Goal: Task Accomplishment & Management: Use online tool/utility

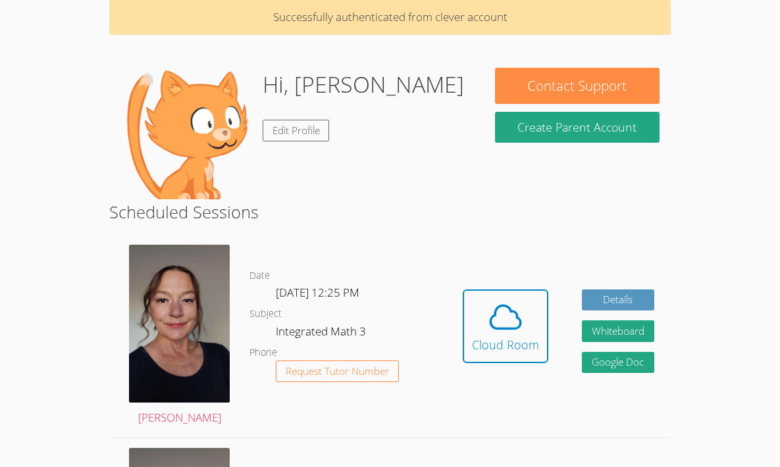
scroll to position [74, 0]
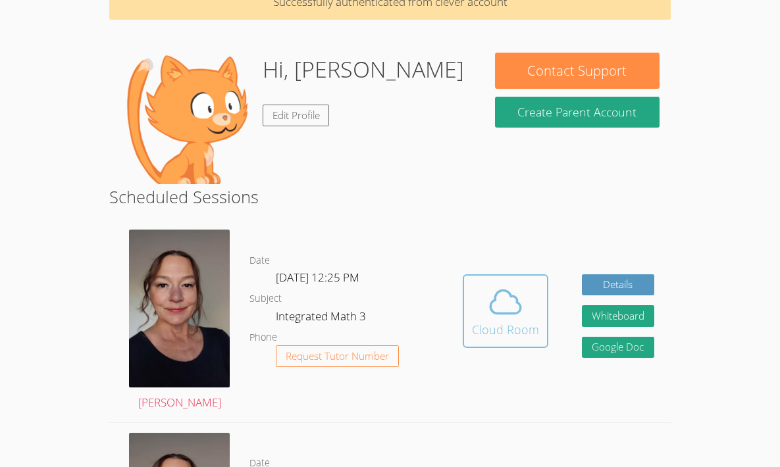
click at [491, 317] on icon at bounding box center [505, 302] width 37 height 37
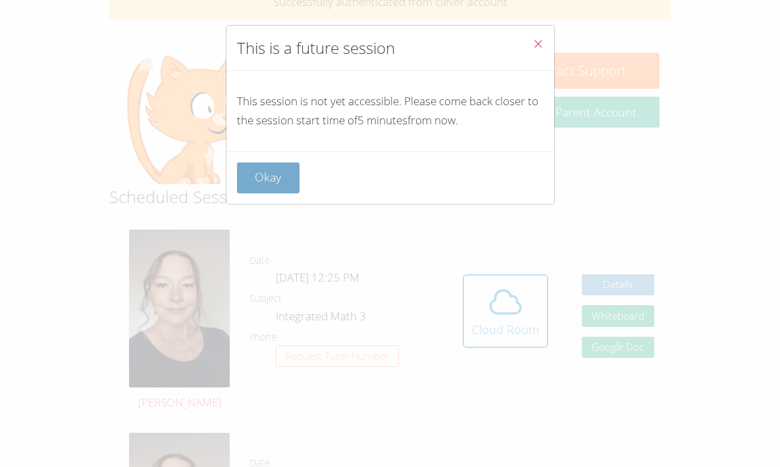
click at [274, 177] on button "Okay" at bounding box center [268, 177] width 63 height 31
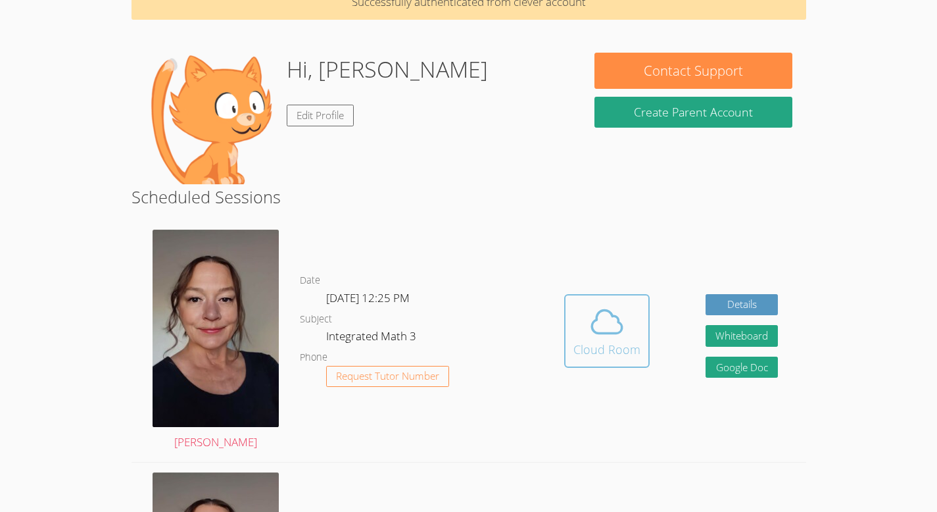
click at [587, 359] on button "Cloud Room" at bounding box center [607, 331] width 86 height 74
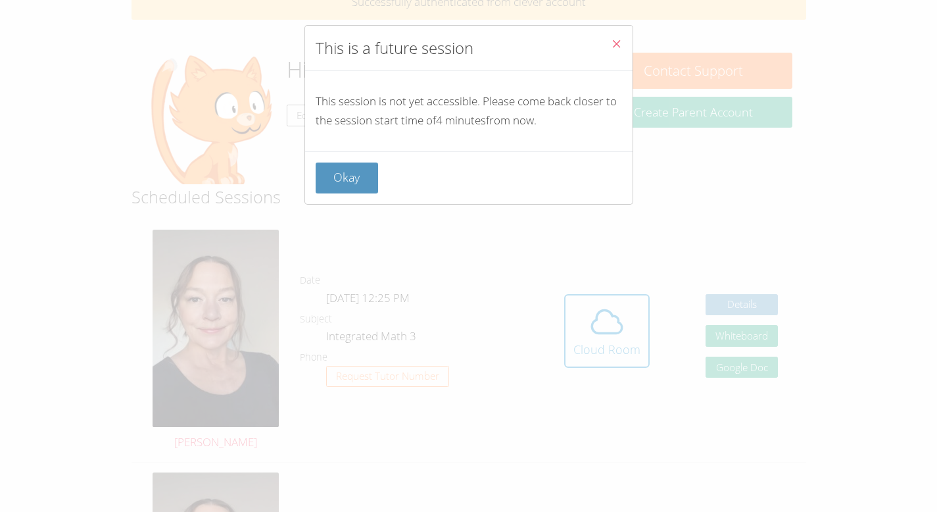
click at [611, 43] on icon "Close" at bounding box center [616, 43] width 11 height 11
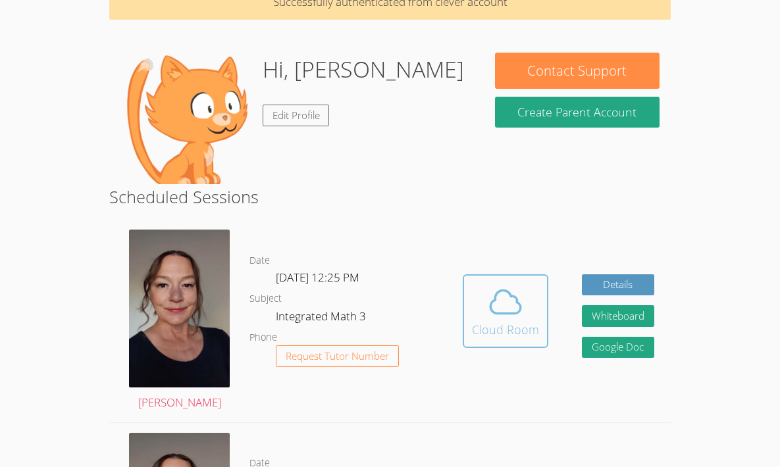
click at [488, 314] on icon at bounding box center [505, 302] width 37 height 37
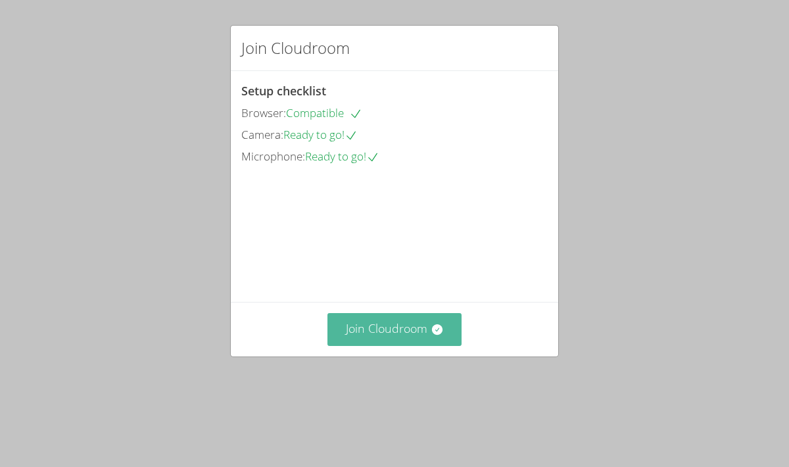
click at [391, 345] on button "Join Cloudroom" at bounding box center [395, 329] width 135 height 32
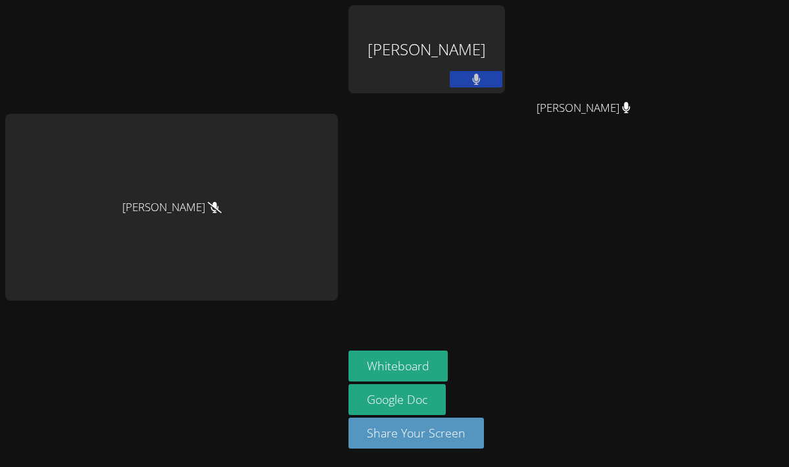
click at [486, 82] on button at bounding box center [476, 79] width 53 height 16
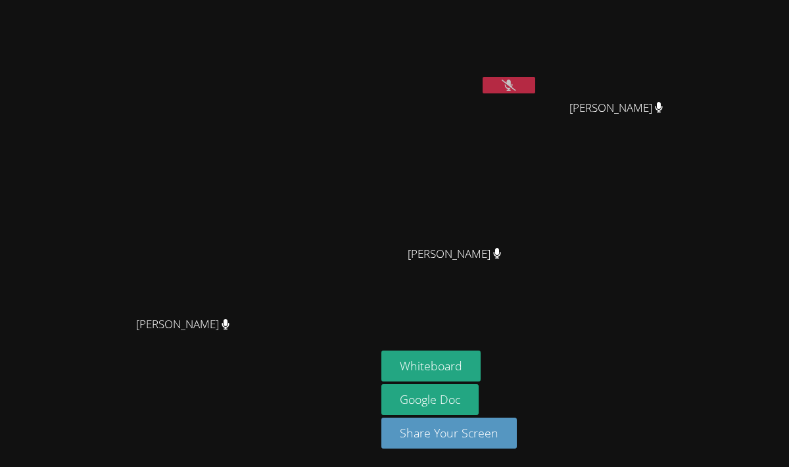
click at [535, 86] on button at bounding box center [509, 85] width 53 height 16
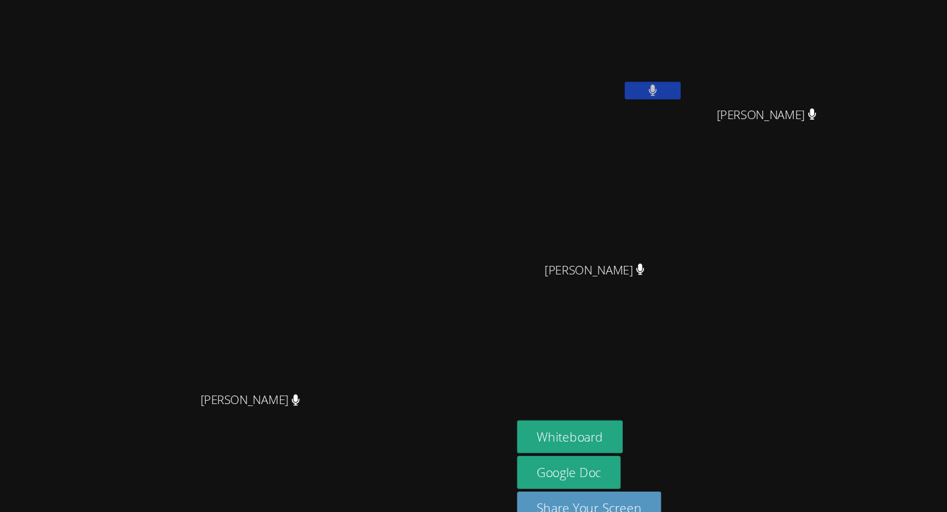
click at [641, 78] on button at bounding box center [614, 85] width 53 height 16
click at [621, 83] on icon at bounding box center [614, 85] width 14 height 11
click at [618, 83] on icon at bounding box center [614, 85] width 8 height 11
click at [273, 187] on video at bounding box center [240, 229] width 197 height 265
click at [641, 87] on button at bounding box center [614, 85] width 53 height 16
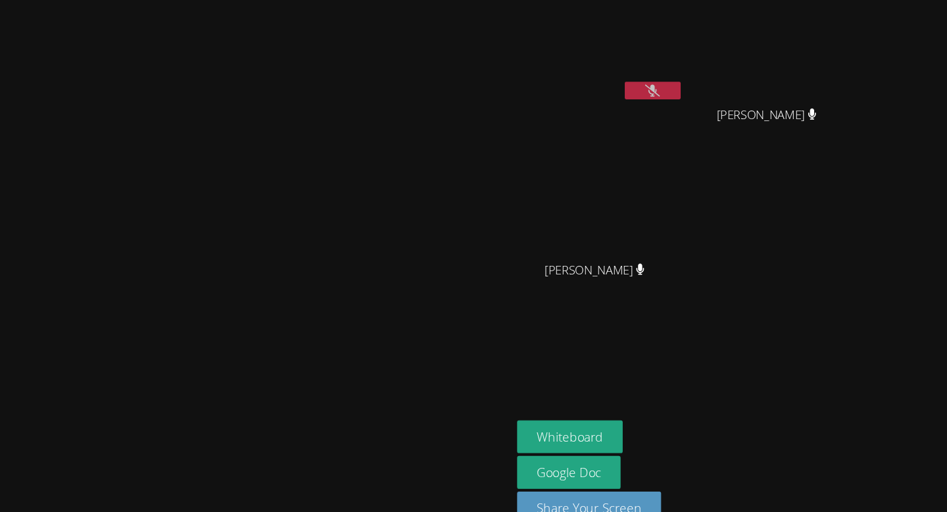
click at [643, 57] on video at bounding box center [565, 49] width 157 height 88
click at [641, 83] on button at bounding box center [614, 85] width 53 height 16
click at [643, 72] on video at bounding box center [565, 49] width 157 height 88
click at [641, 88] on button at bounding box center [614, 85] width 53 height 16
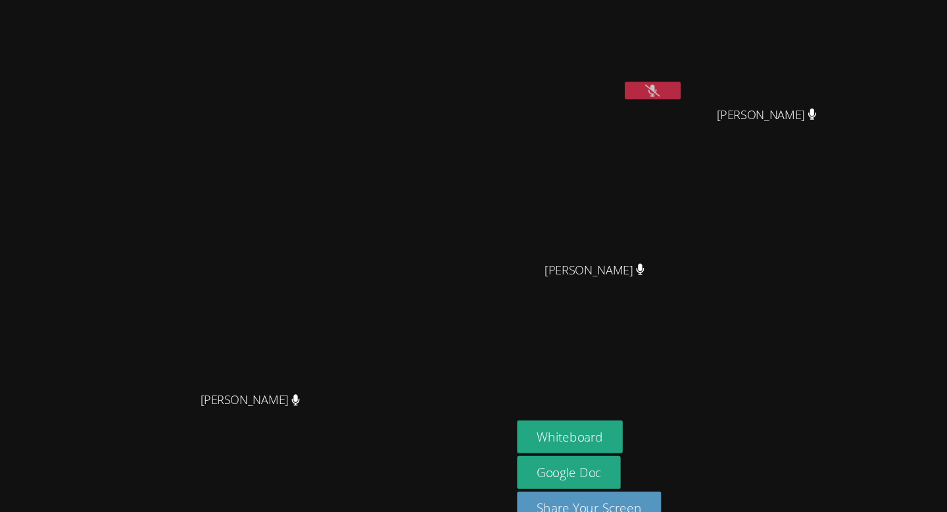
click at [641, 88] on button at bounding box center [614, 85] width 53 height 16
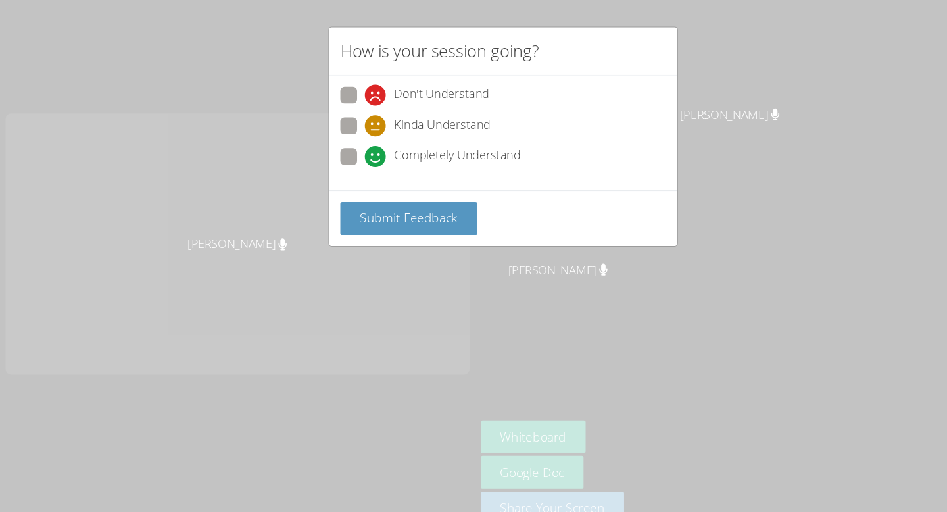
click at [343, 128] on span at bounding box center [343, 128] width 0 height 0
click at [343, 121] on input "Kinda Understand" at bounding box center [348, 116] width 11 height 11
radio input "true"
click at [385, 203] on span "Submit Feedback" at bounding box center [385, 205] width 92 height 16
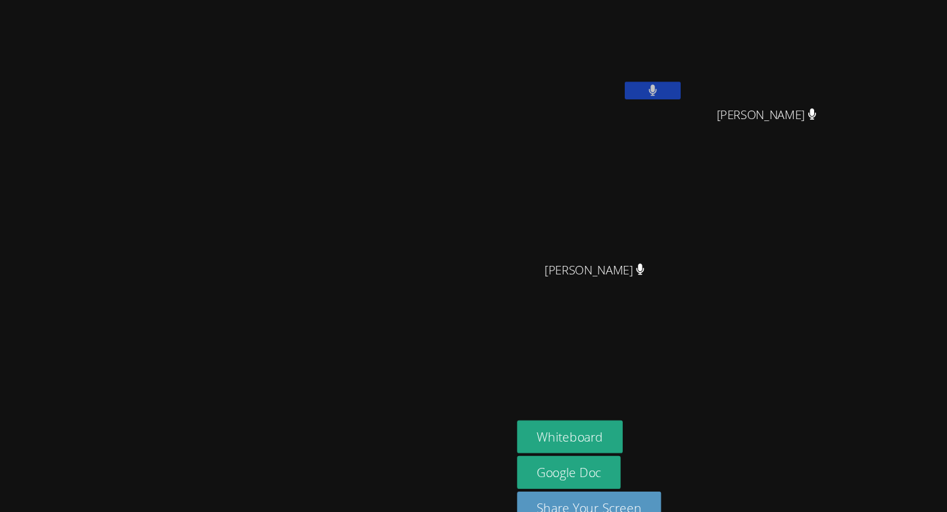
click at [641, 82] on button at bounding box center [614, 85] width 53 height 16
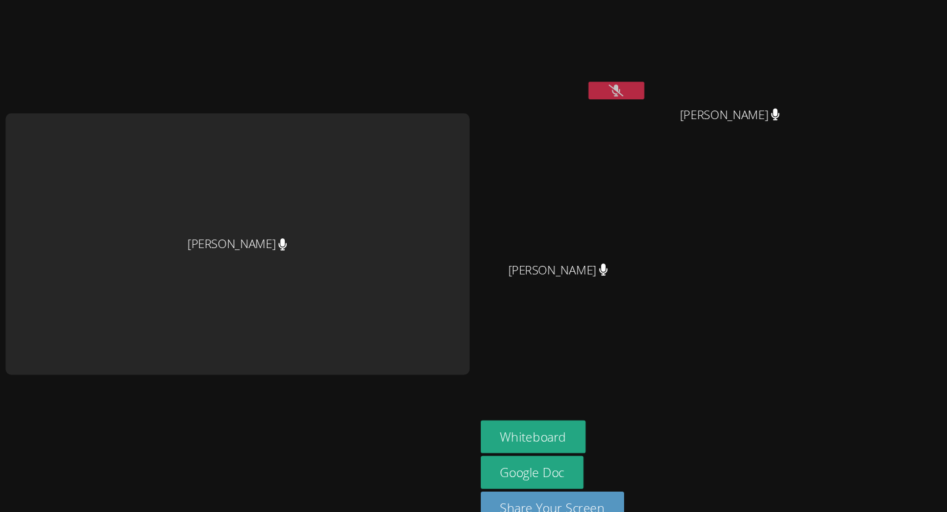
click at [595, 84] on button at bounding box center [580, 85] width 53 height 16
